Goal: Obtain resource: Download file/media

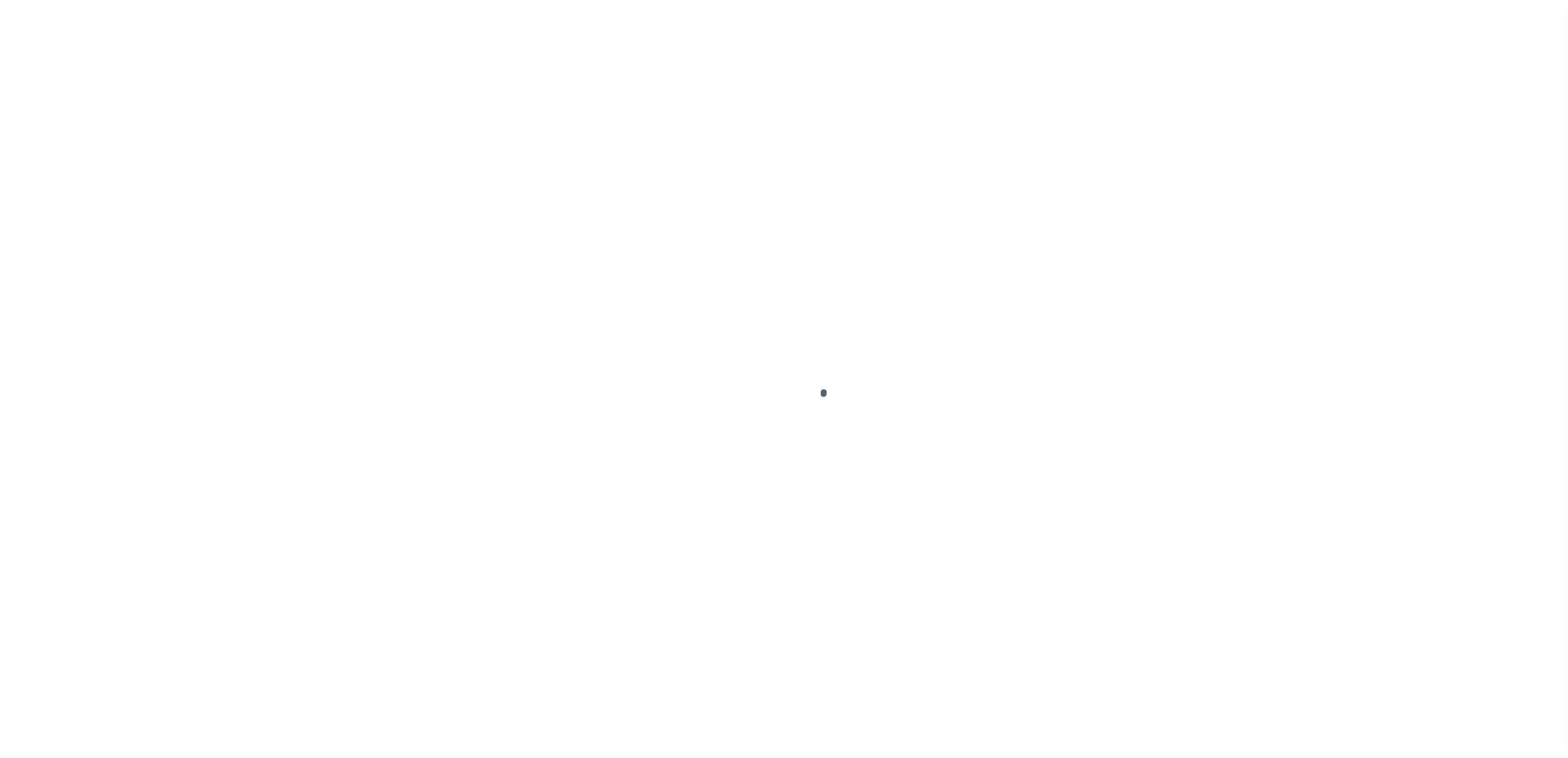
scroll to position [41, 0]
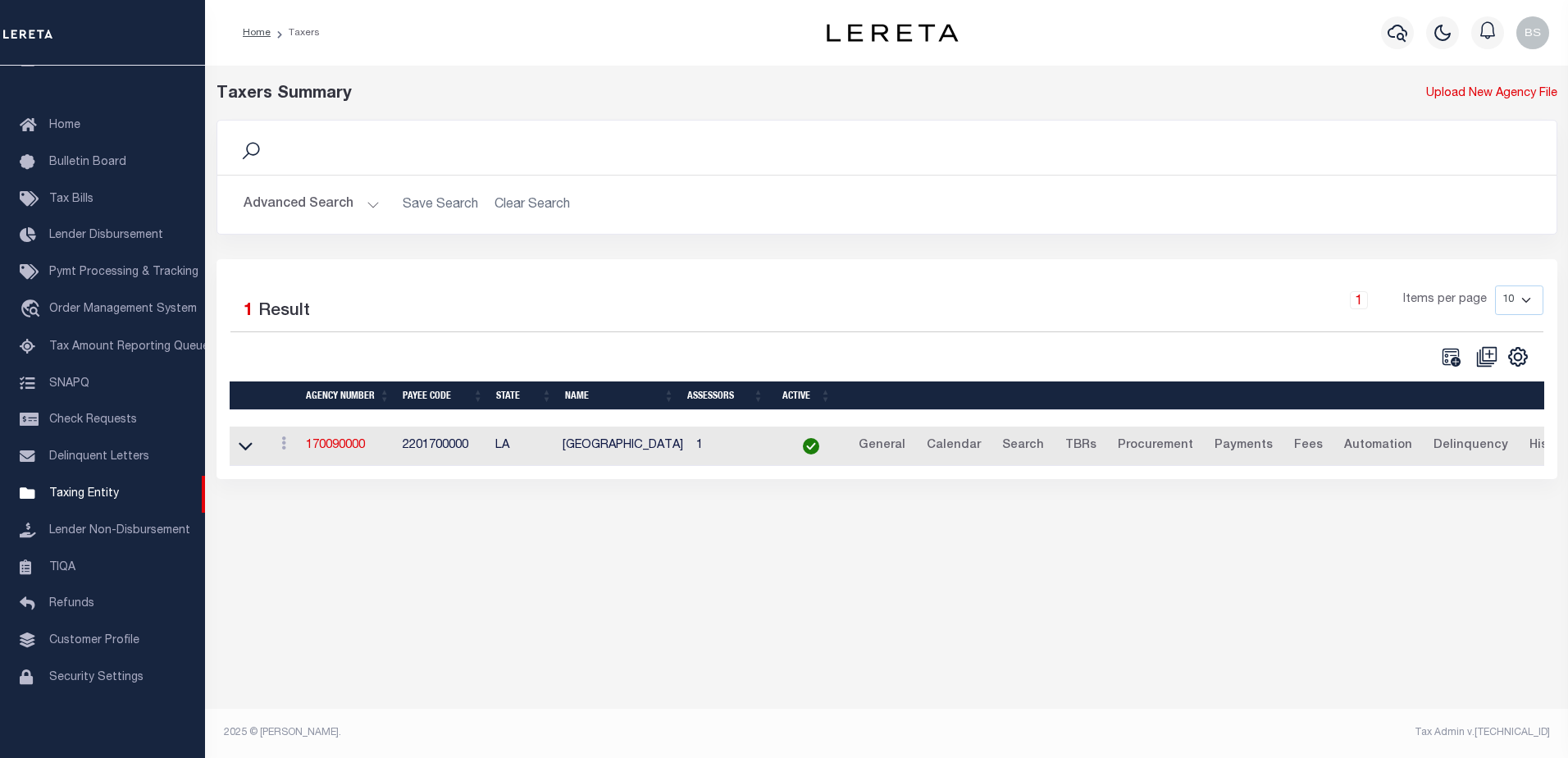
click at [365, 203] on button "Advanced Search" at bounding box center [311, 205] width 136 height 32
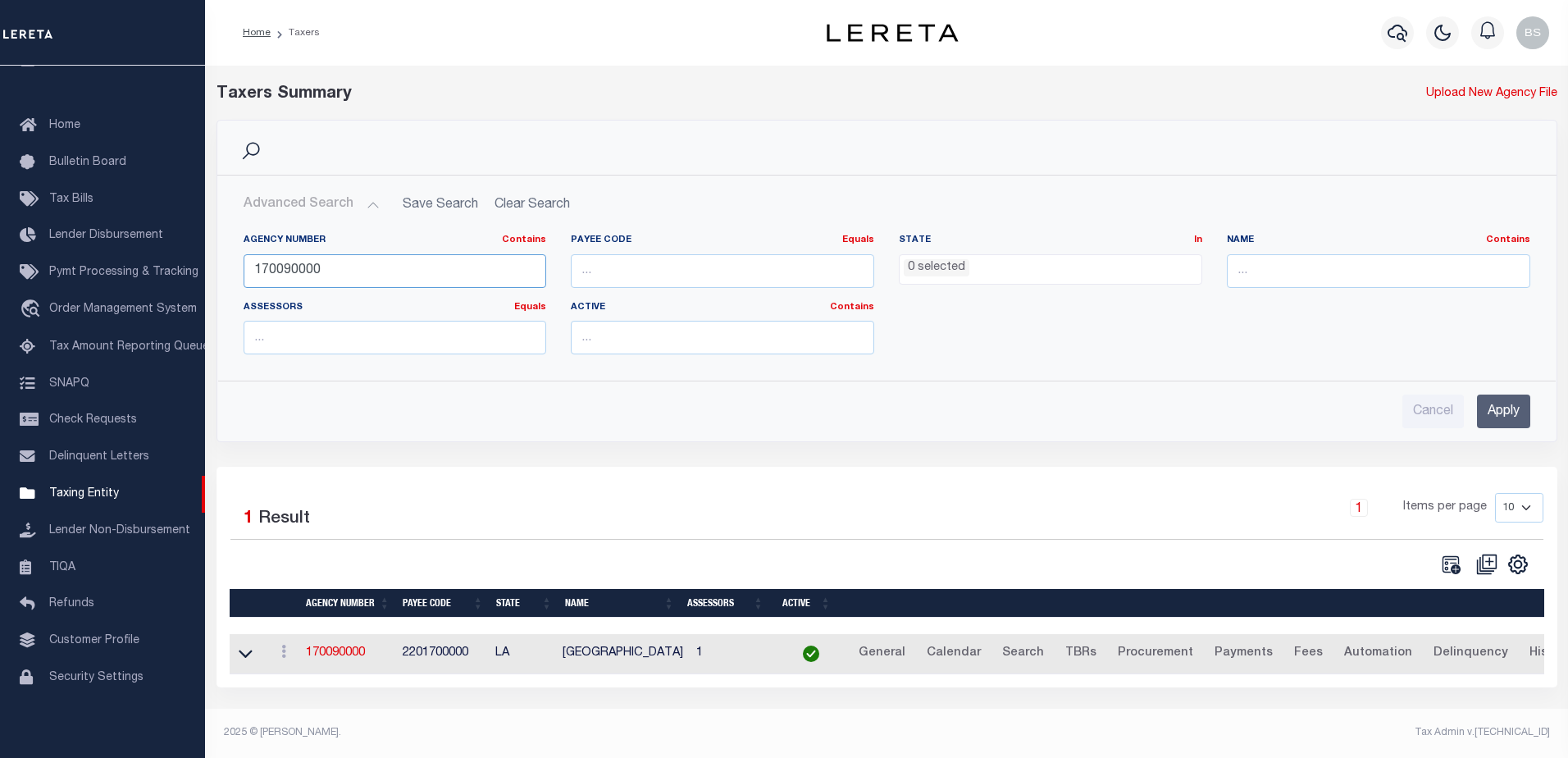
drag, startPoint x: 325, startPoint y: 263, endPoint x: 222, endPoint y: 270, distance: 103.2
click at [222, 269] on div "Agency Number Contains Contains Is 170090000 Payee Code Equals Equals Is Not Eq…" at bounding box center [886, 294] width 1337 height 147
type input "421880000"
click at [1506, 407] on input "Apply" at bounding box center [1503, 412] width 54 height 34
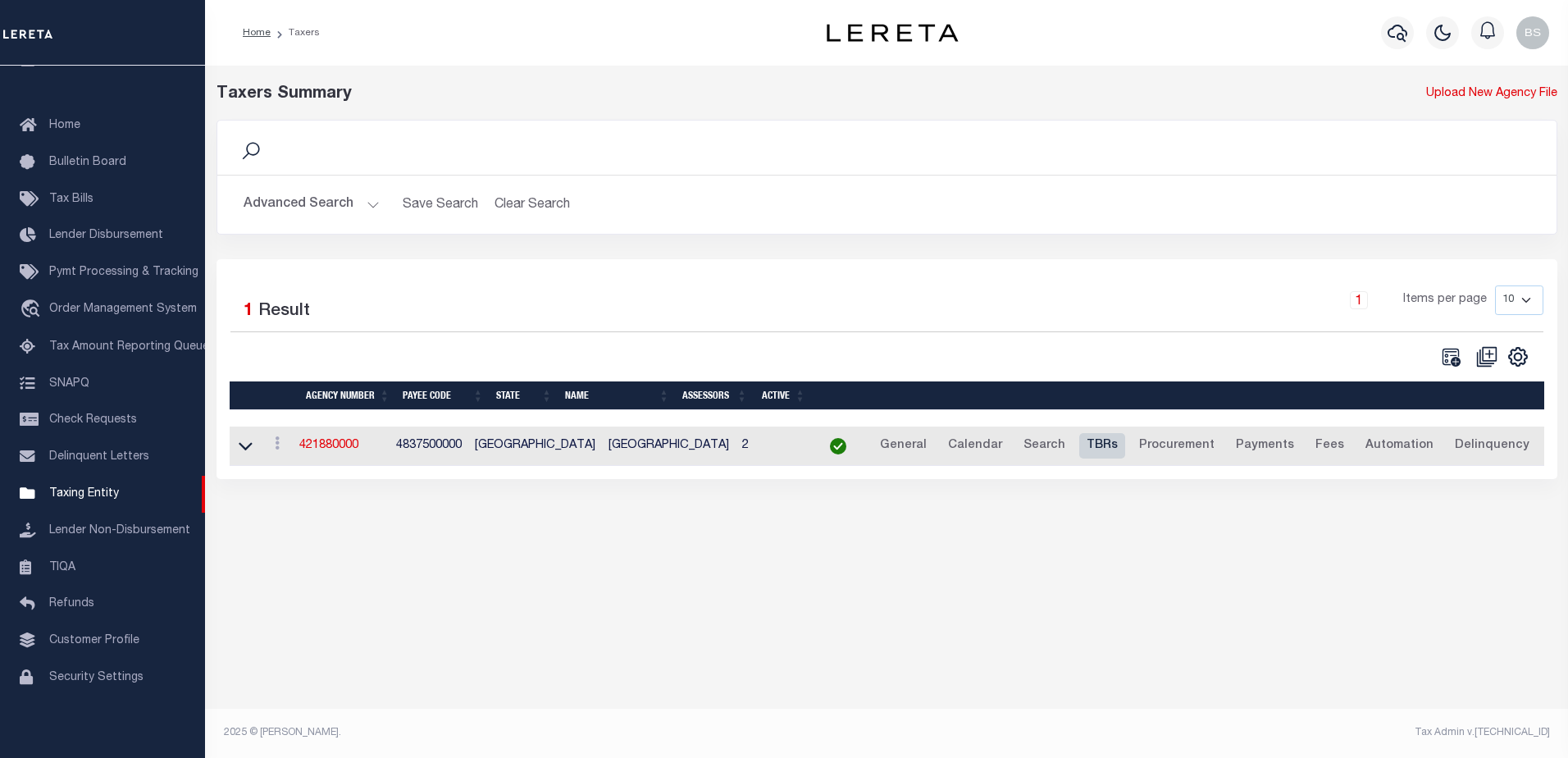
click at [1079, 447] on link "TBRs" at bounding box center [1102, 446] width 46 height 26
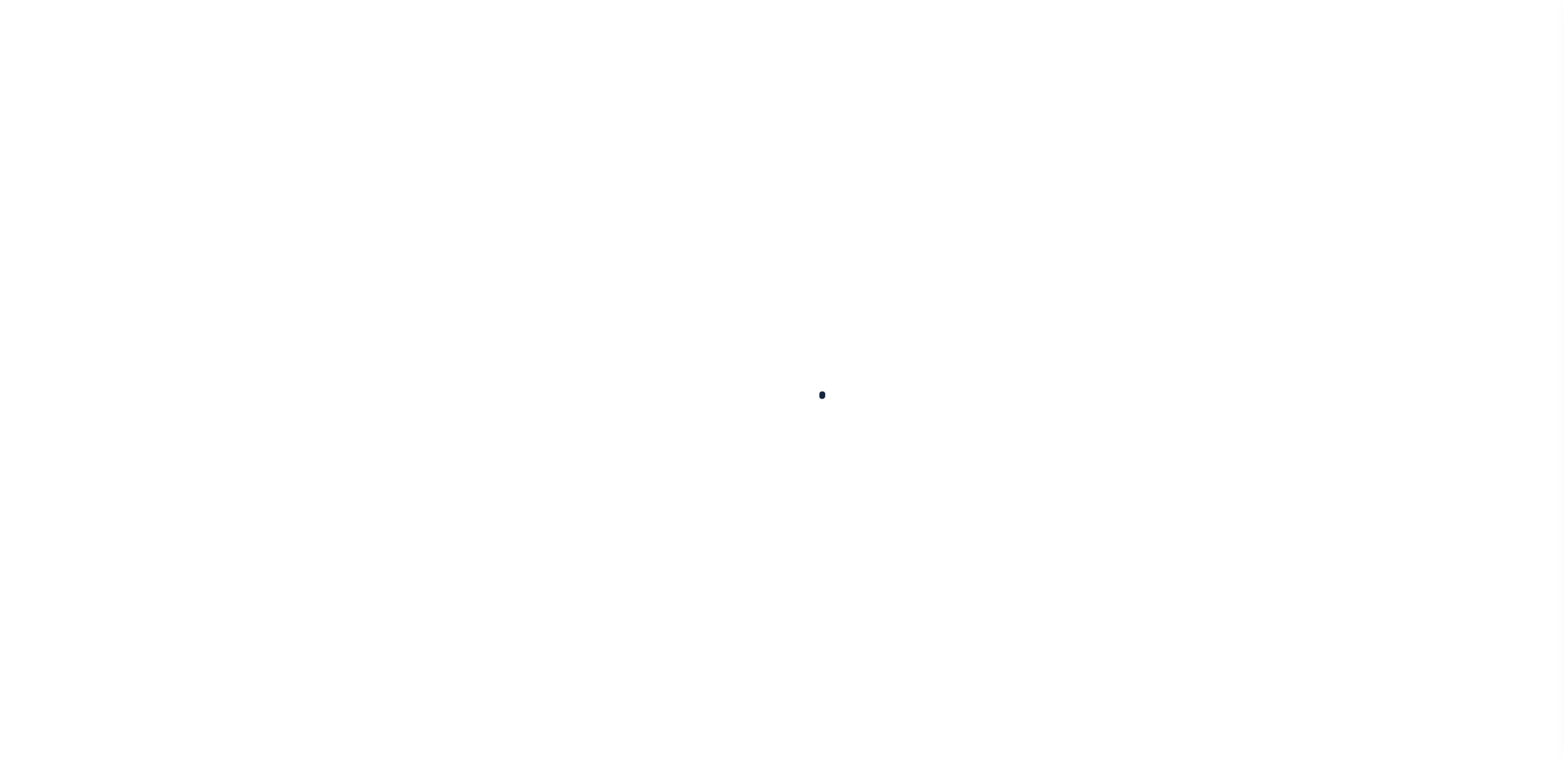
select select
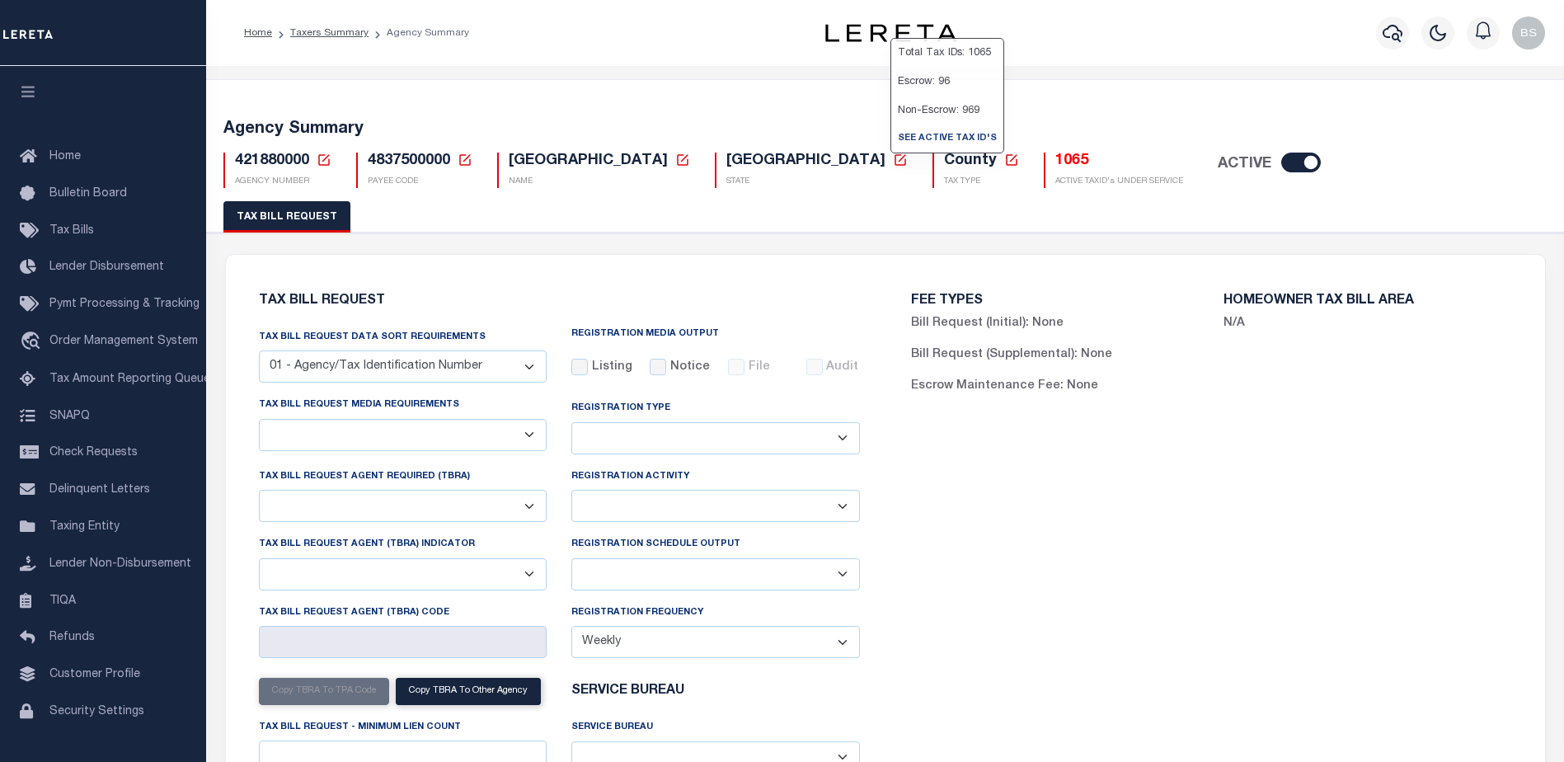
select select "33"
select select "22"
select select "false"
select select "1"
select select
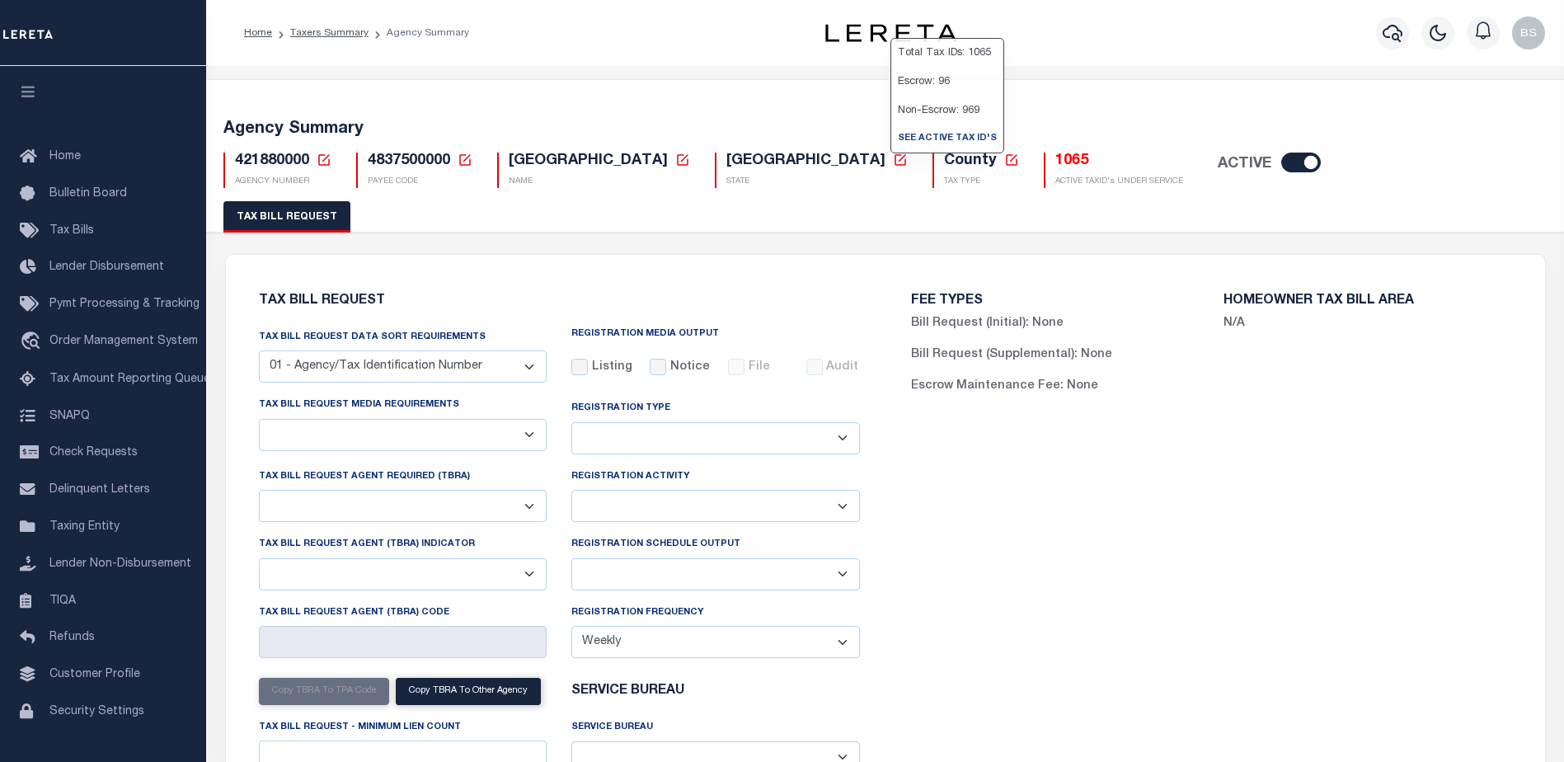
select select "7803021001"
click at [1055, 166] on h5 "1065" at bounding box center [1119, 162] width 128 height 18
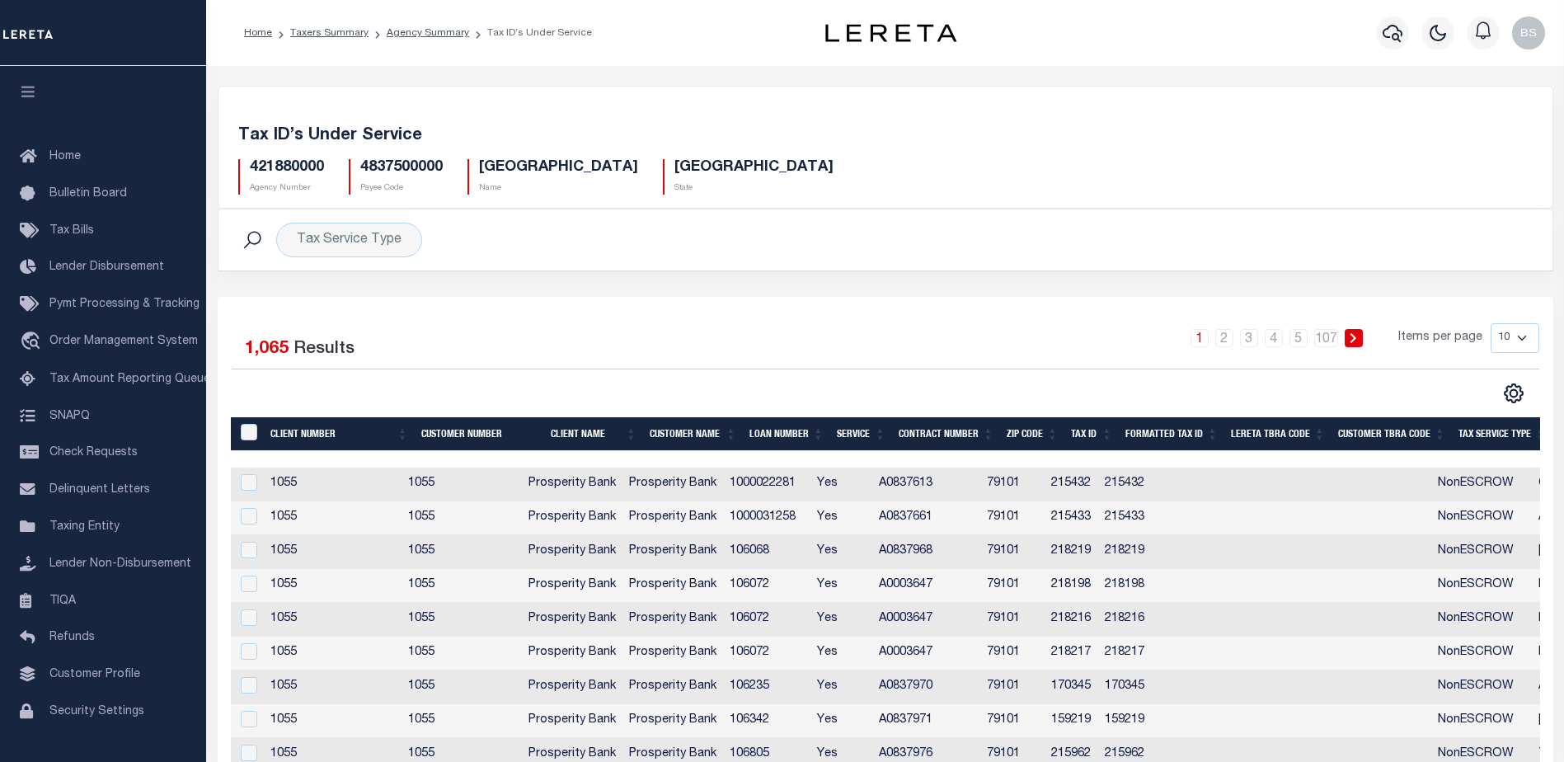
scroll to position [0, 397]
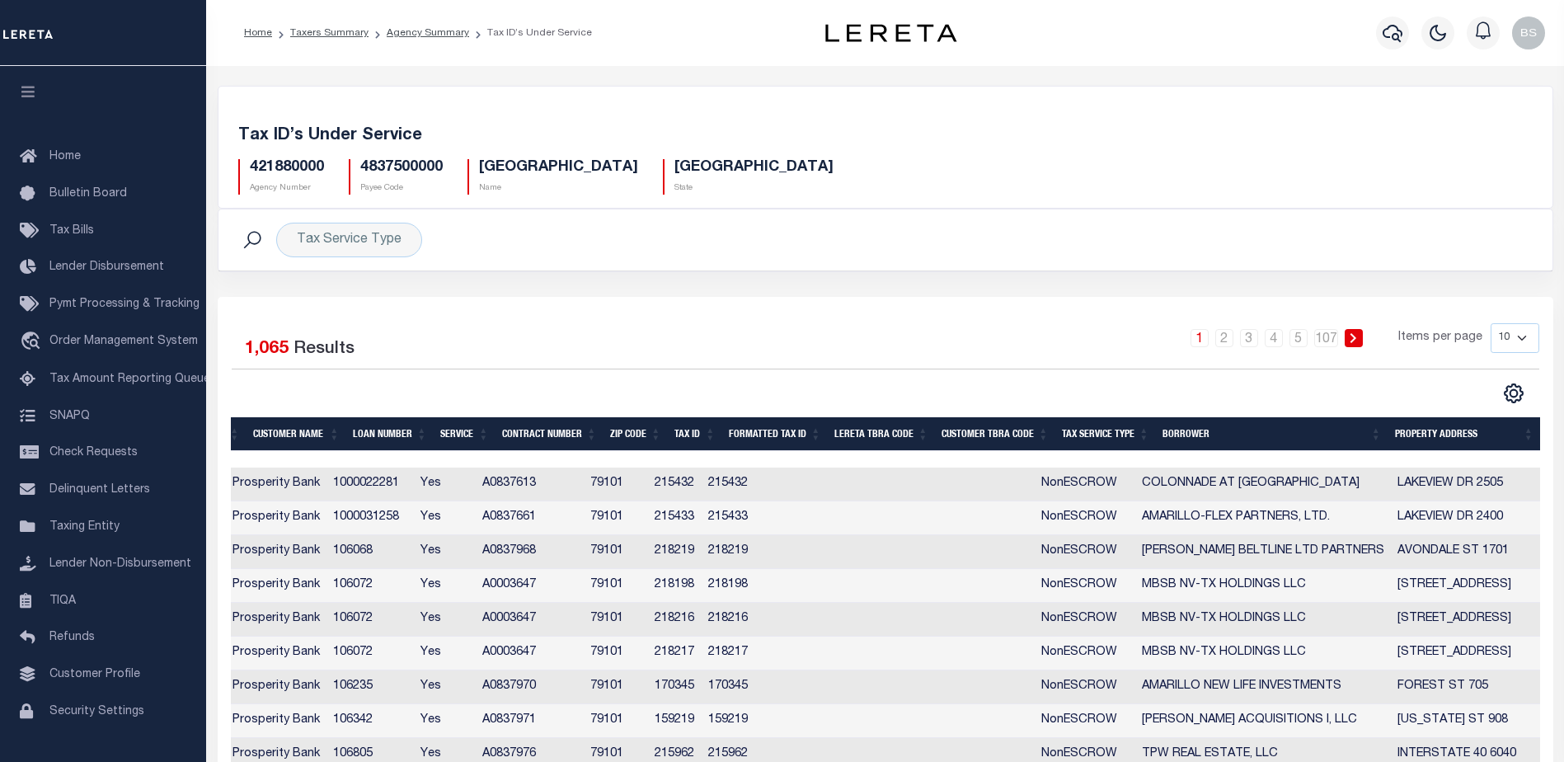
click at [1093, 438] on th "Tax Service Type" at bounding box center [1105, 434] width 101 height 34
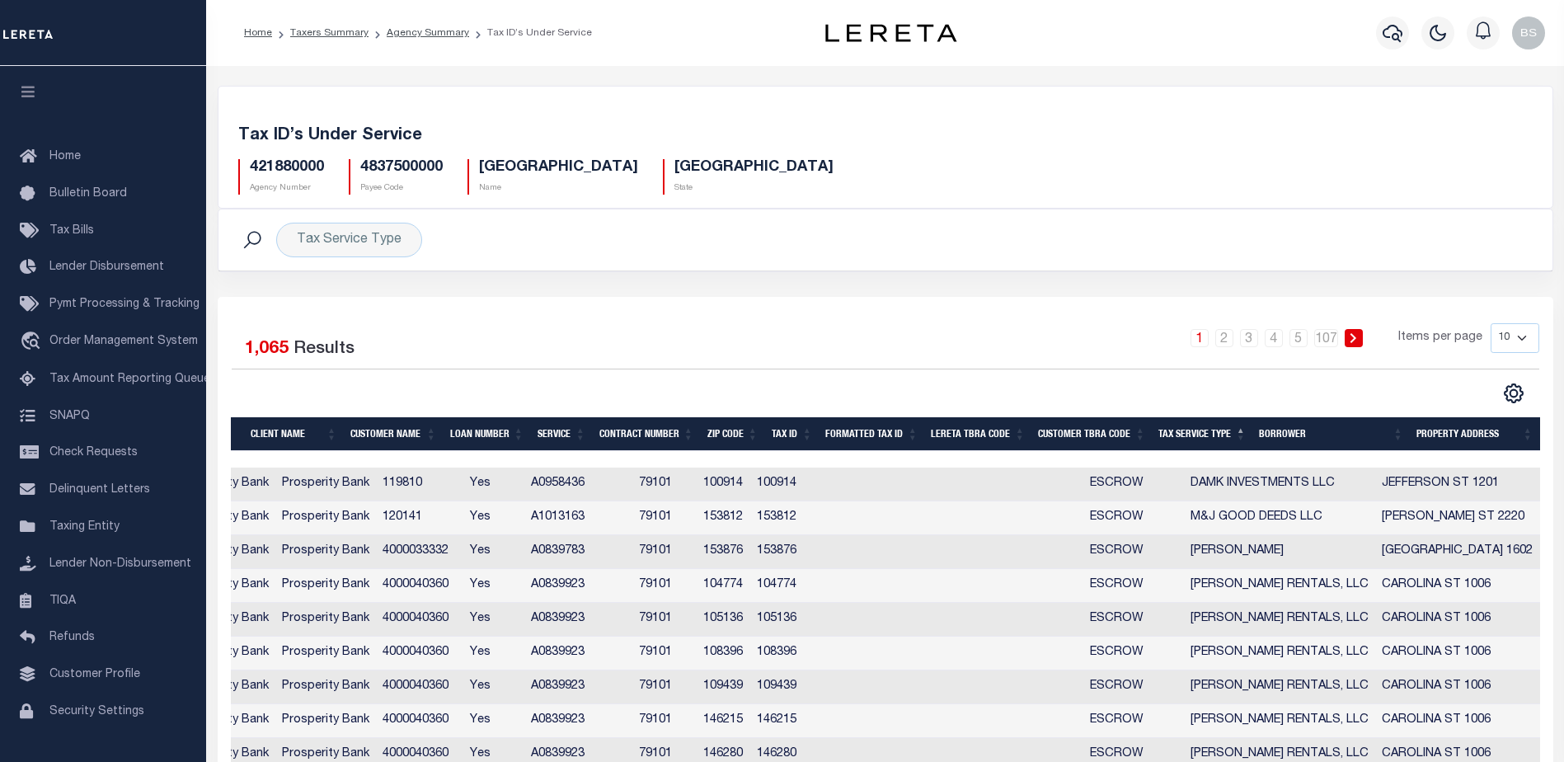
scroll to position [0, 298]
click at [1514, 395] on icon "" at bounding box center [1513, 393] width 21 height 21
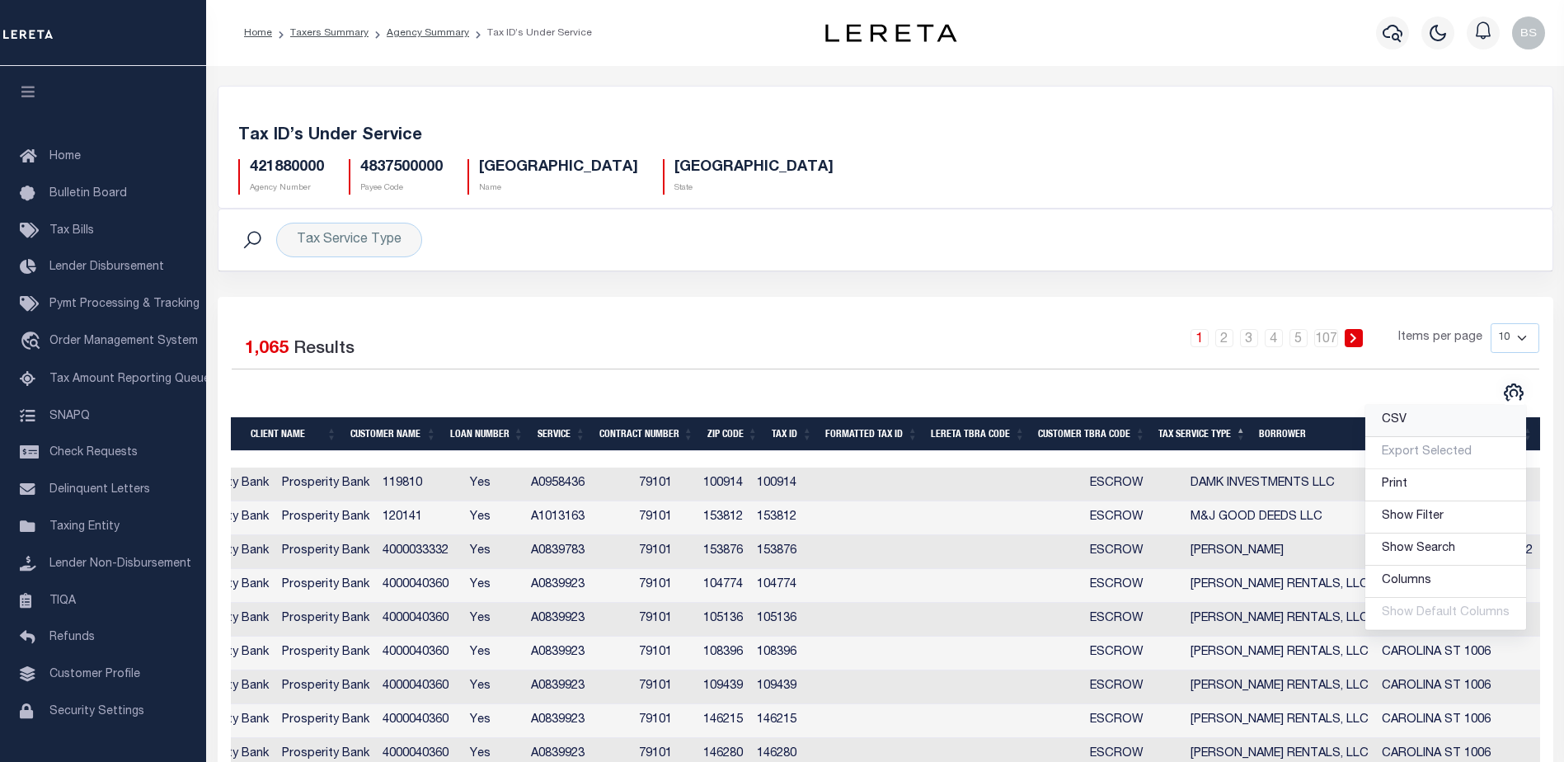
click at [1403, 413] on link "CSV" at bounding box center [1445, 421] width 161 height 32
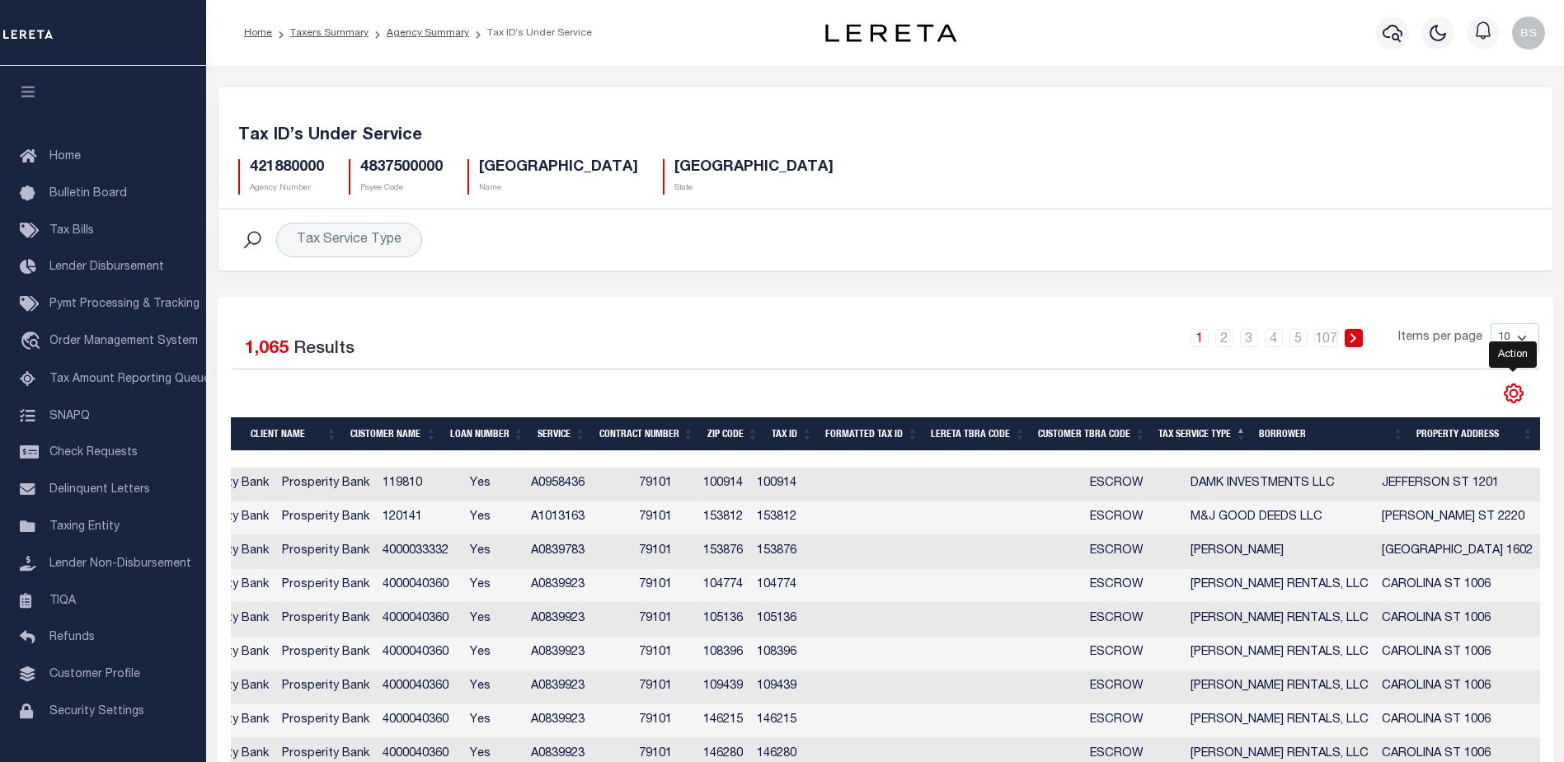
click at [1516, 388] on icon "" at bounding box center [1514, 394] width 18 height 18
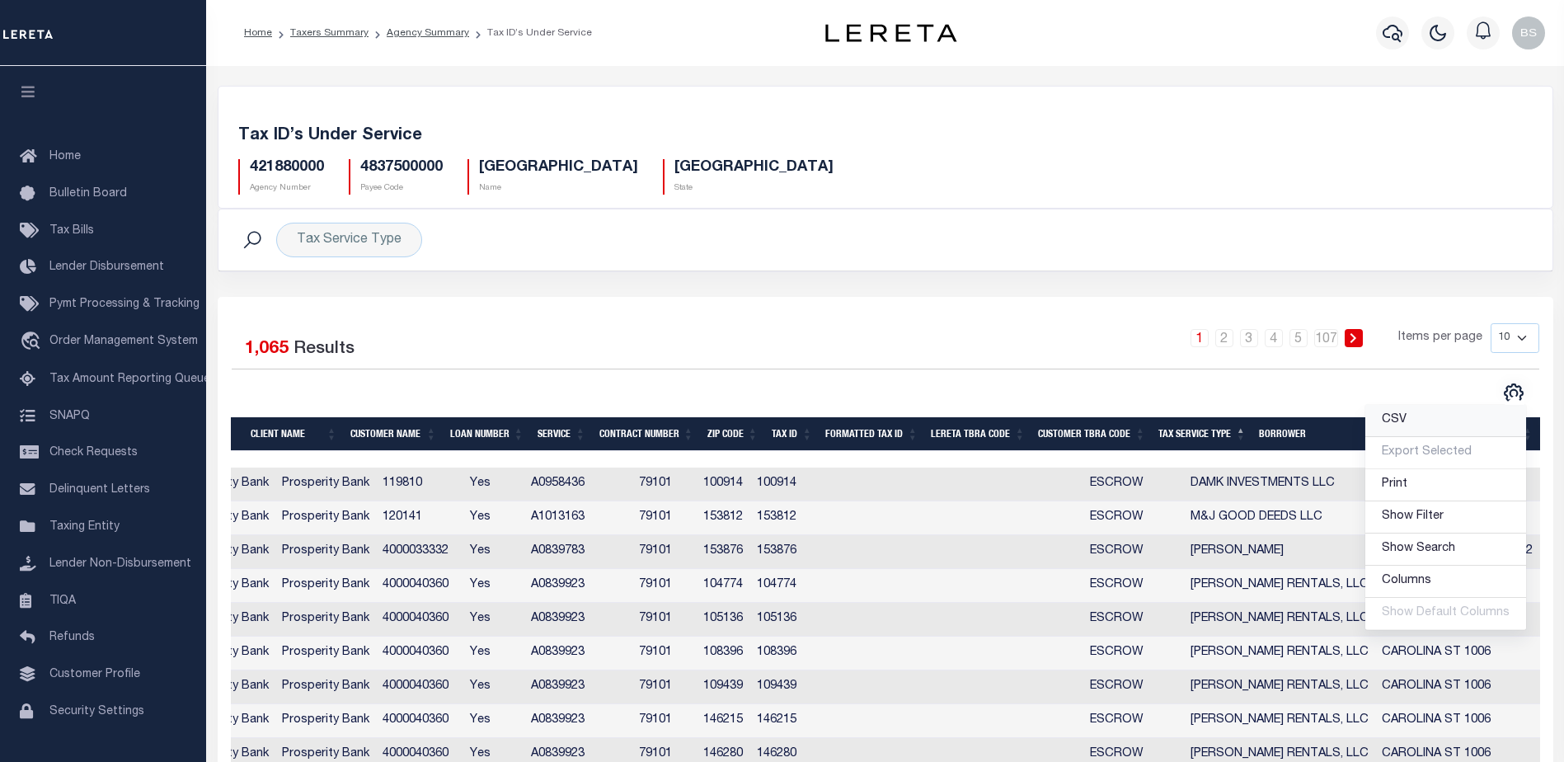
click at [1402, 417] on span "CSV" at bounding box center [1394, 420] width 25 height 12
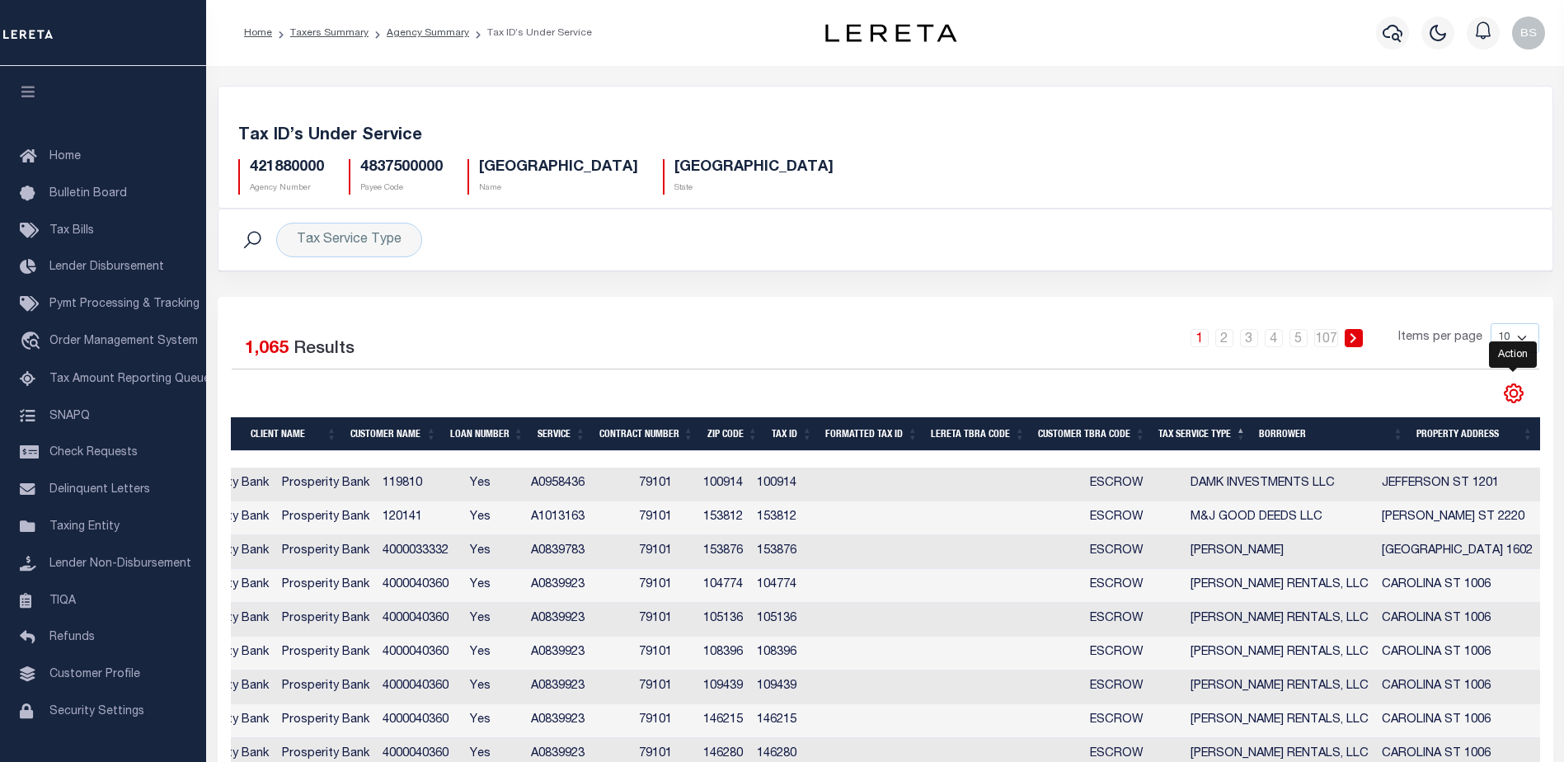
click at [1516, 396] on icon "" at bounding box center [1513, 393] width 7 height 7
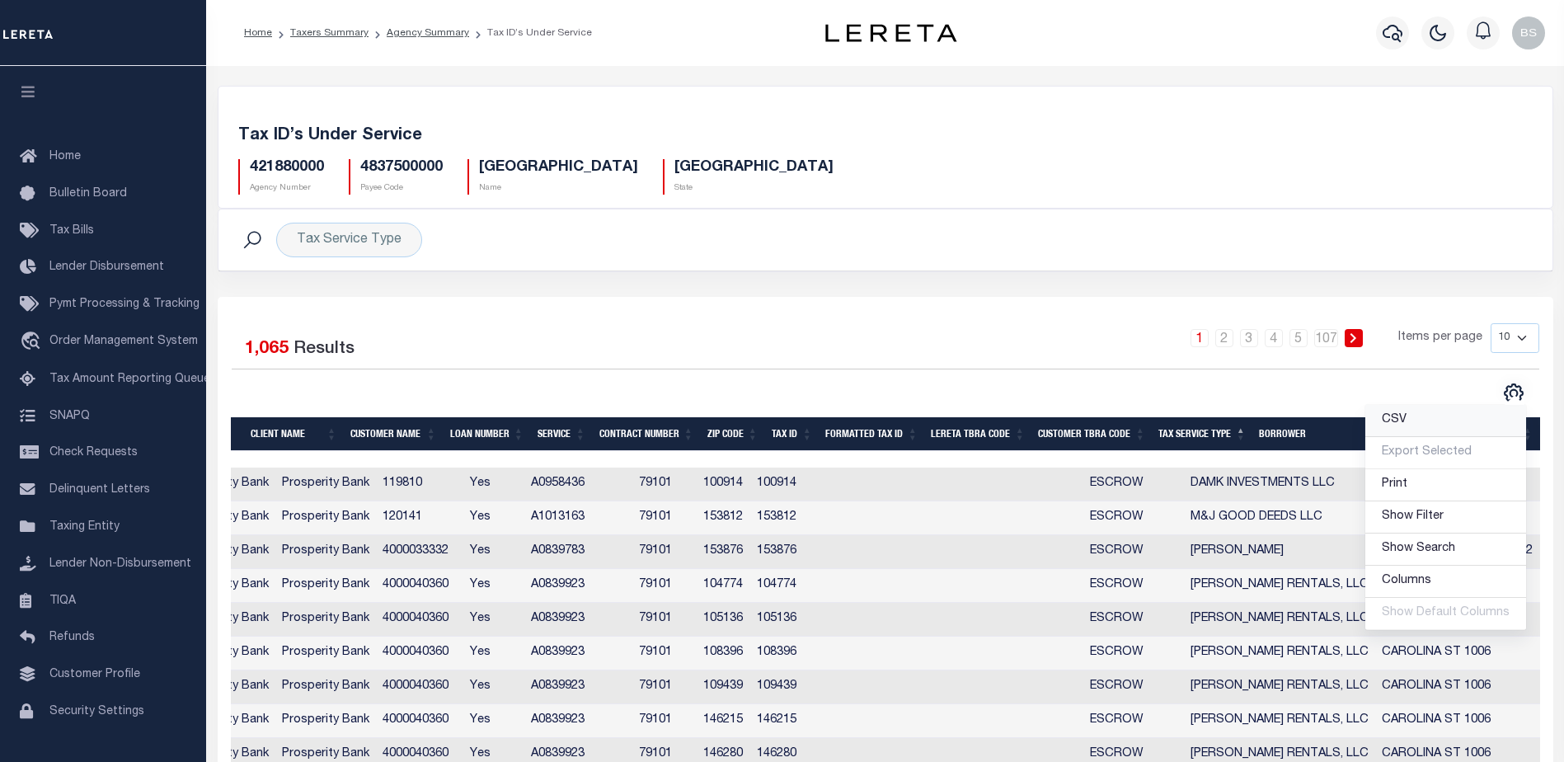
click at [1397, 419] on span "CSV" at bounding box center [1394, 420] width 25 height 12
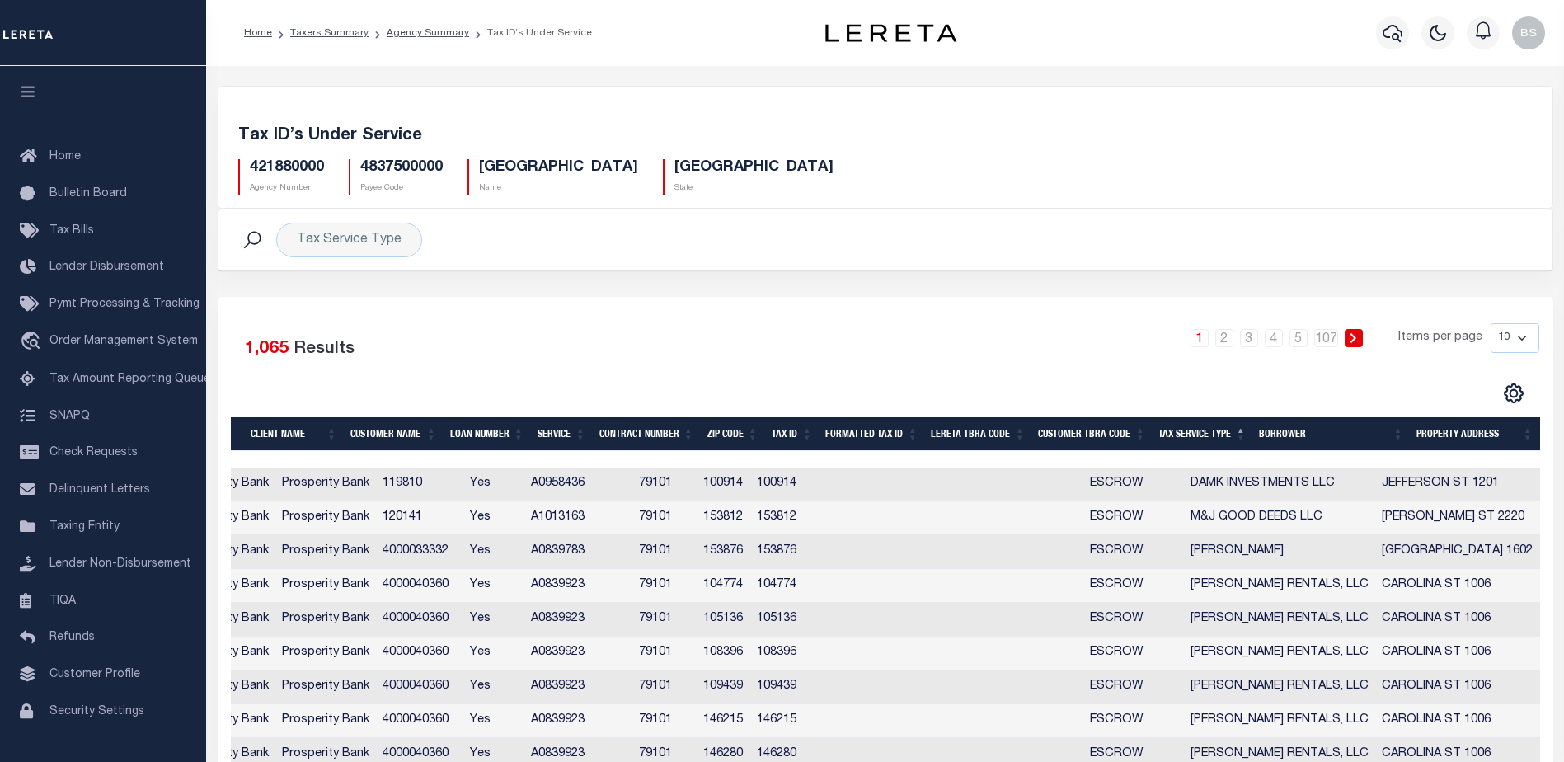
click at [906, 169] on div "421880000 Agency Number 4837500000 Payee Code POTTER COUNTY Name TX State" at bounding box center [885, 170] width 1319 height 49
click at [963, 708] on td at bounding box center [909, 721] width 107 height 34
checkbox input "true"
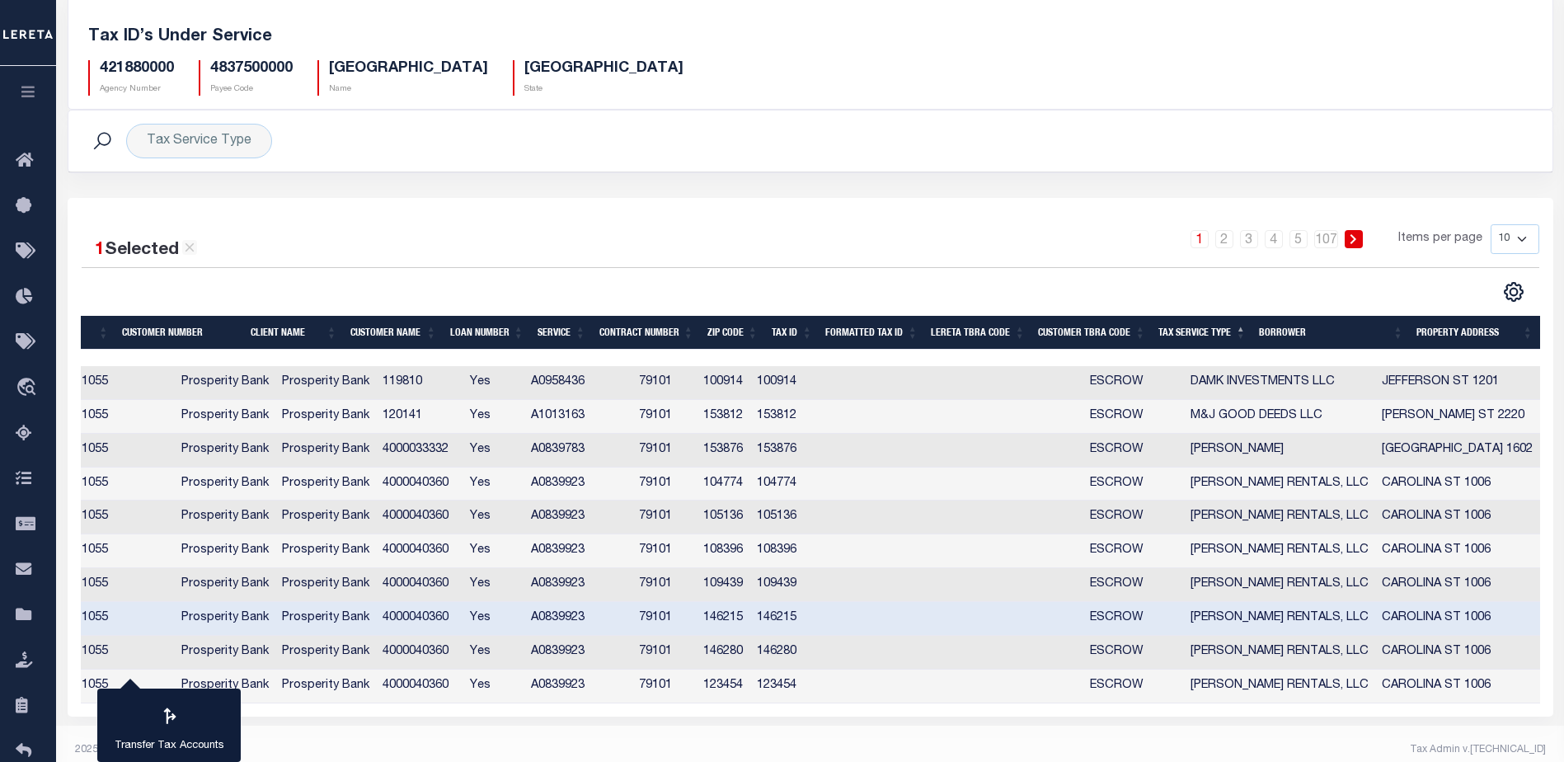
scroll to position [115, 0]
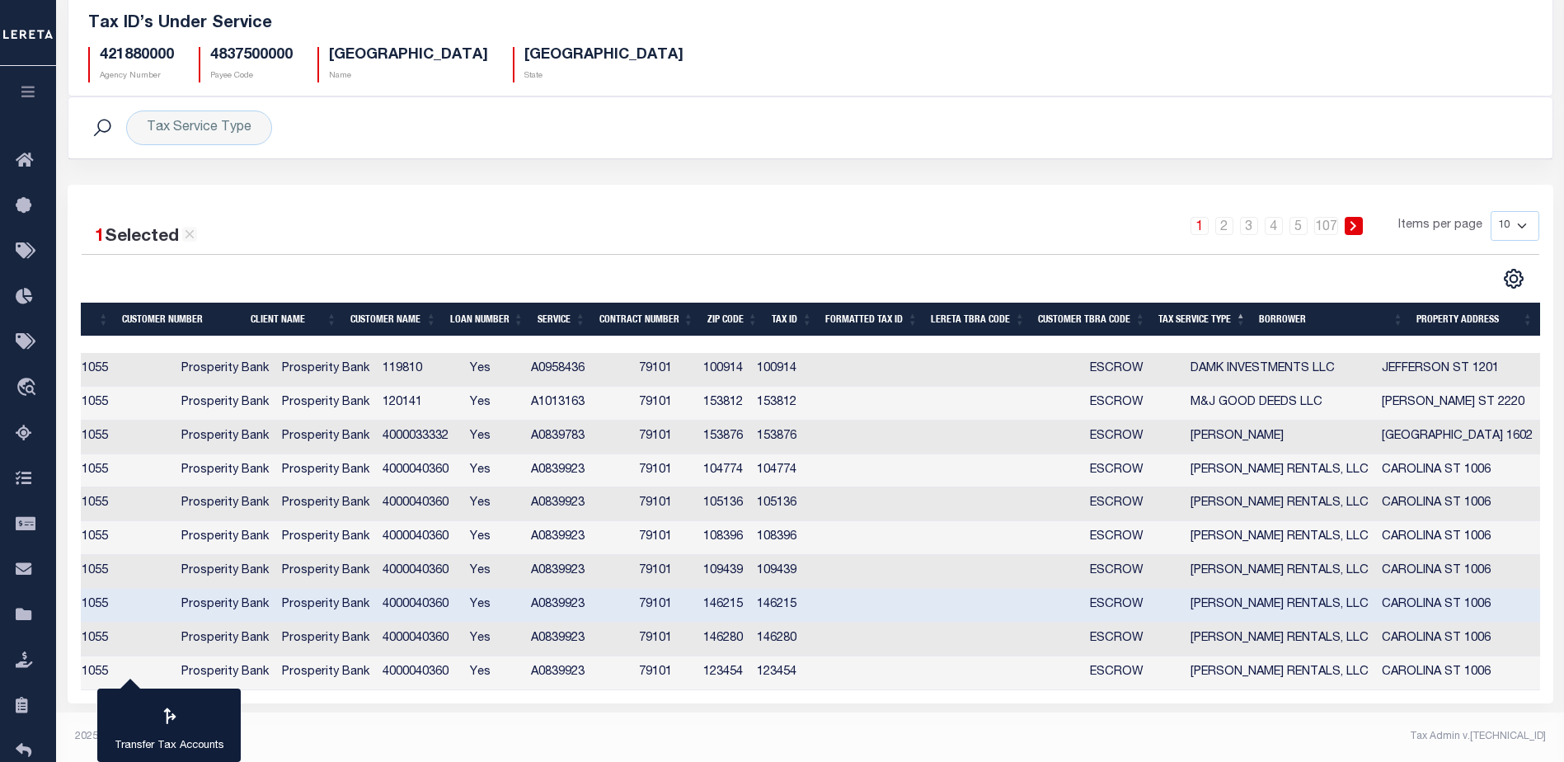
click at [1525, 223] on select "10 25 50 100" at bounding box center [1515, 226] width 49 height 30
select select "100"
click at [1491, 211] on select "10 25 50 100" at bounding box center [1515, 226] width 49 height 30
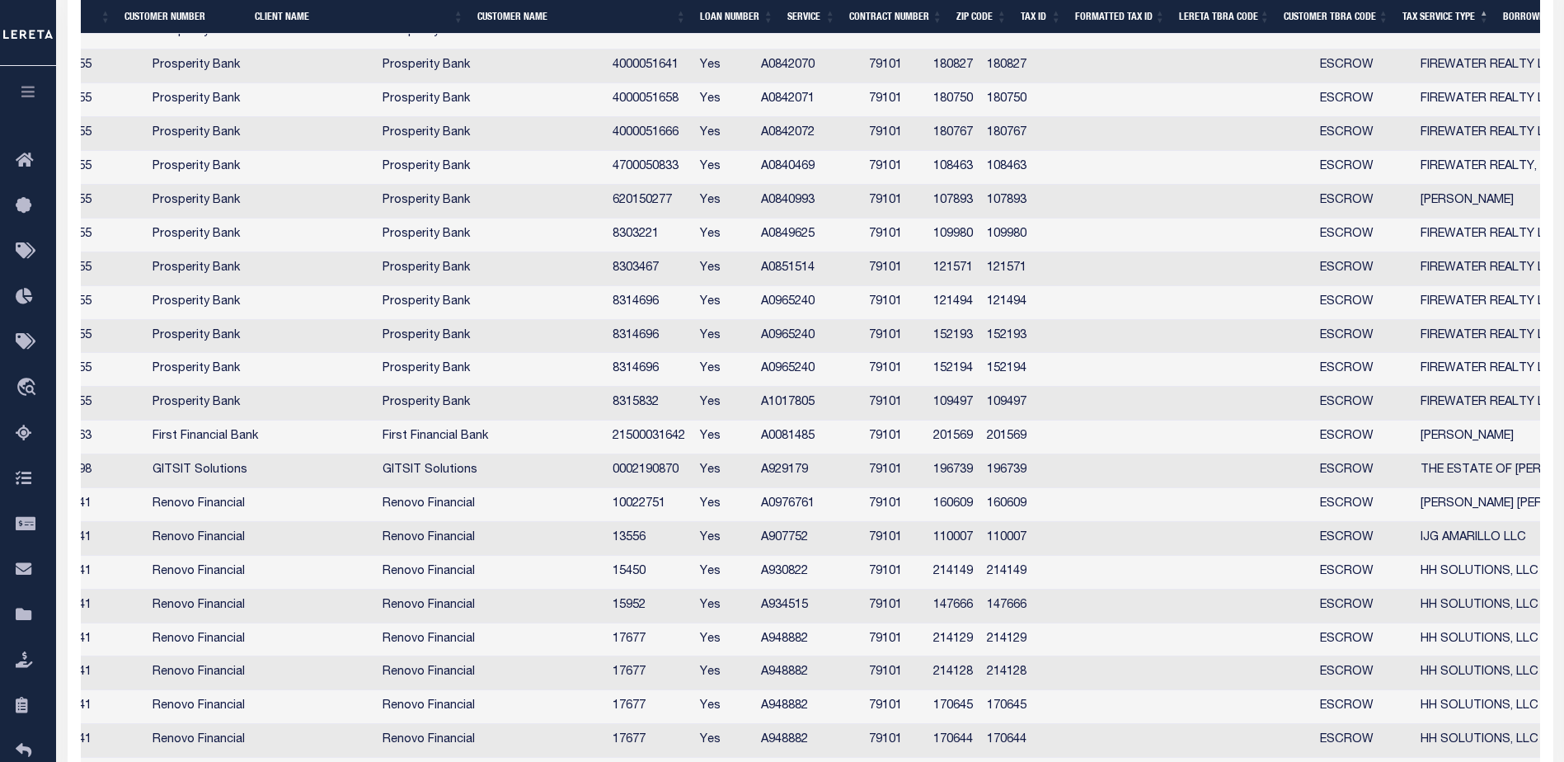
scroll to position [2567, 0]
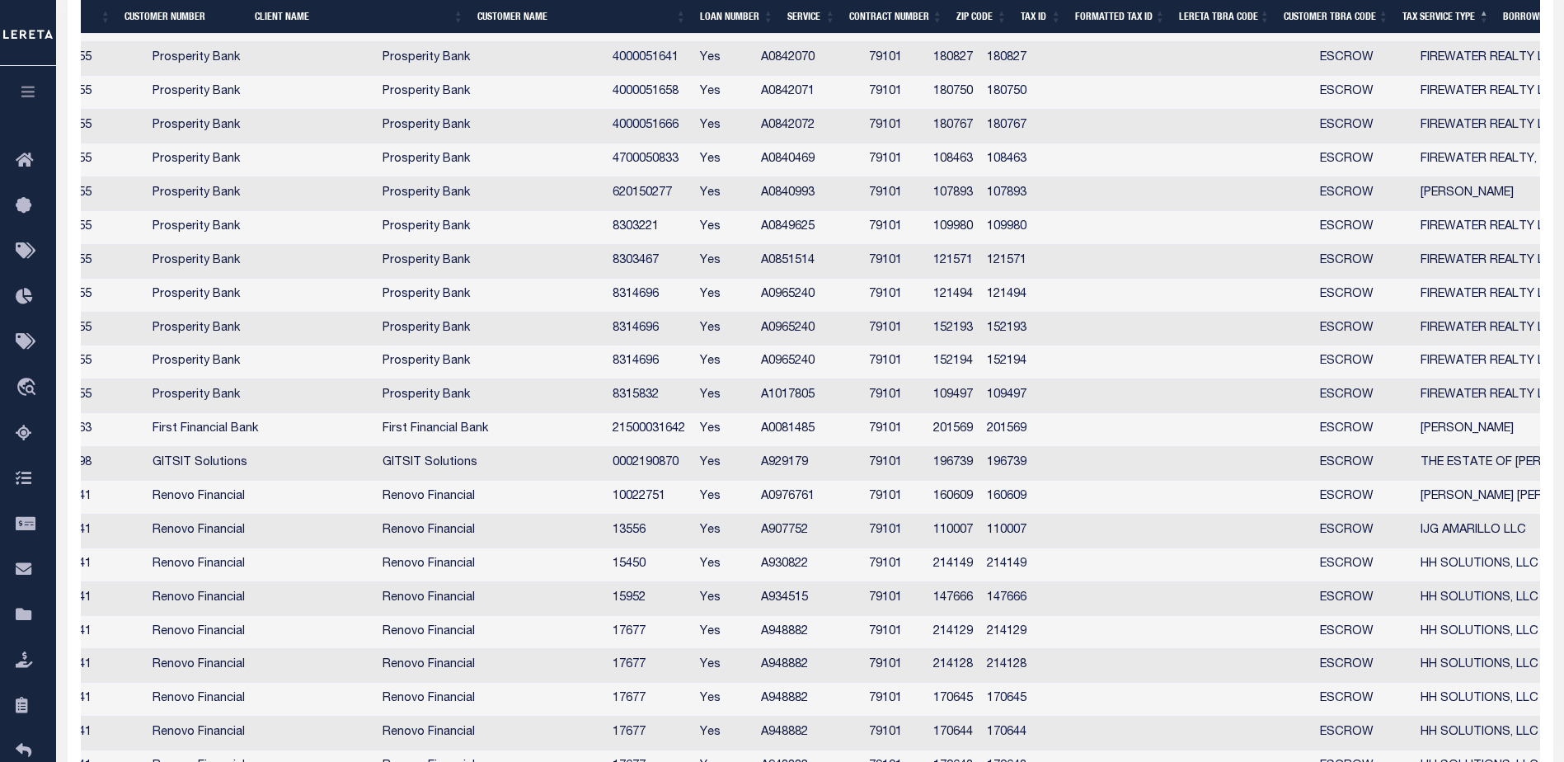
click at [376, 468] on td "GITSIT Solutions" at bounding box center [261, 464] width 230 height 34
checkbox input "true"
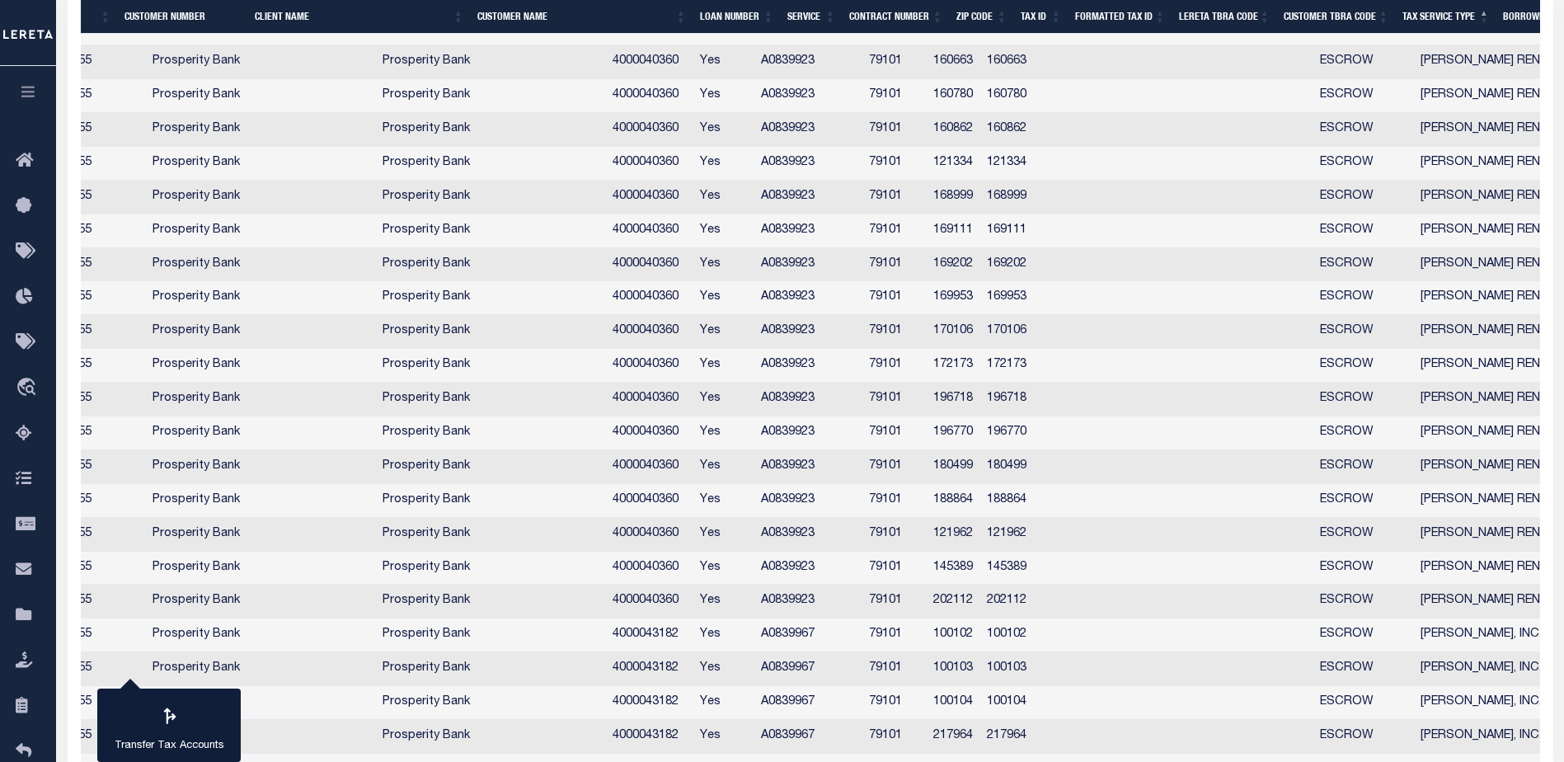
scroll to position [1563, 0]
